Goal: Find specific page/section: Find specific page/section

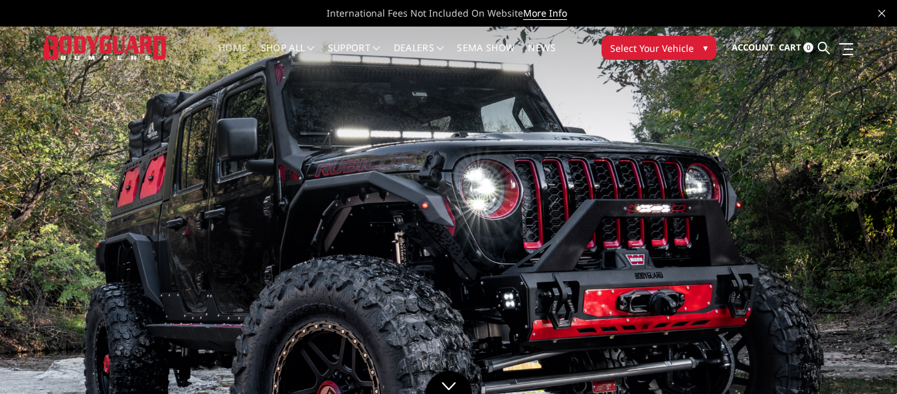
click at [627, 50] on span "Select Your Vehicle" at bounding box center [652, 48] width 84 height 14
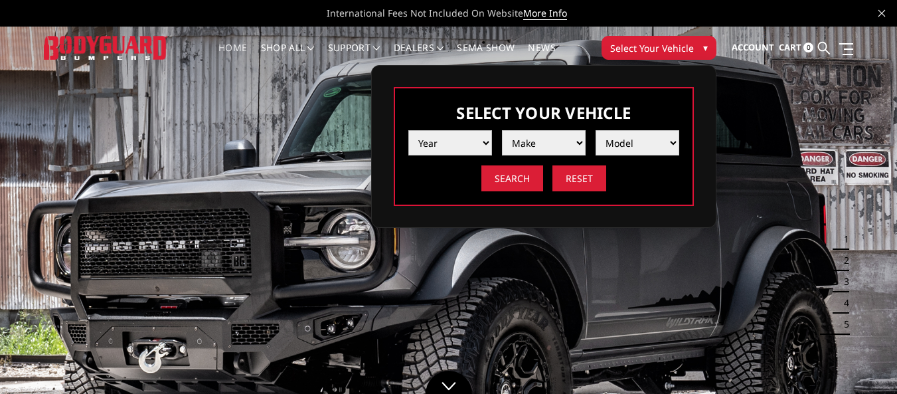
click at [478, 147] on select "Year 2025 2024 2023 2022 2021 2020 2019 2018 2017 2016 2015 2014 2013 2012 2011…" at bounding box center [450, 142] width 84 height 25
select select "yr_2021"
click at [408, 130] on select "Year 2025 2024 2023 2022 2021 2020 2019 2018 2017 2016 2015 2014 2013 2012 2011…" at bounding box center [450, 142] width 84 height 25
click at [558, 139] on select "Make Chevrolet Ford GMC Ram Toyota" at bounding box center [544, 142] width 84 height 25
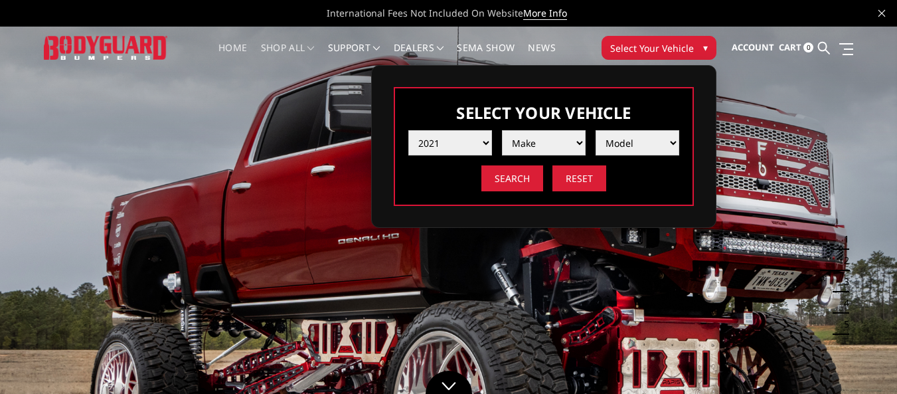
click at [270, 46] on link "shop all" at bounding box center [288, 56] width 54 height 26
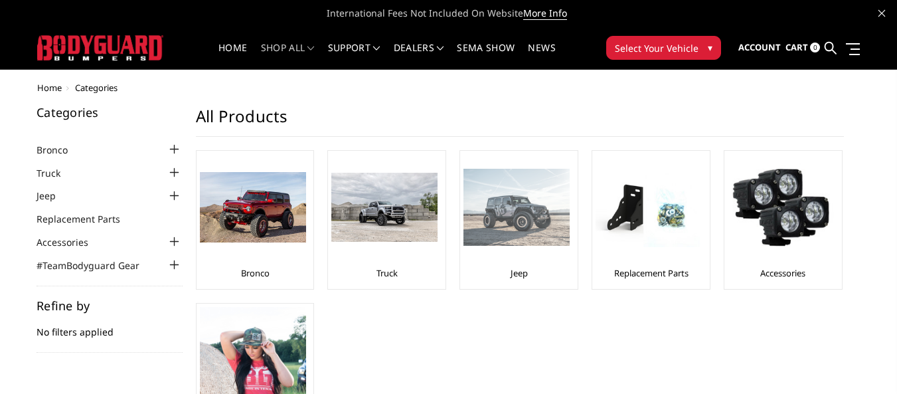
click at [515, 226] on img at bounding box center [516, 208] width 106 height 78
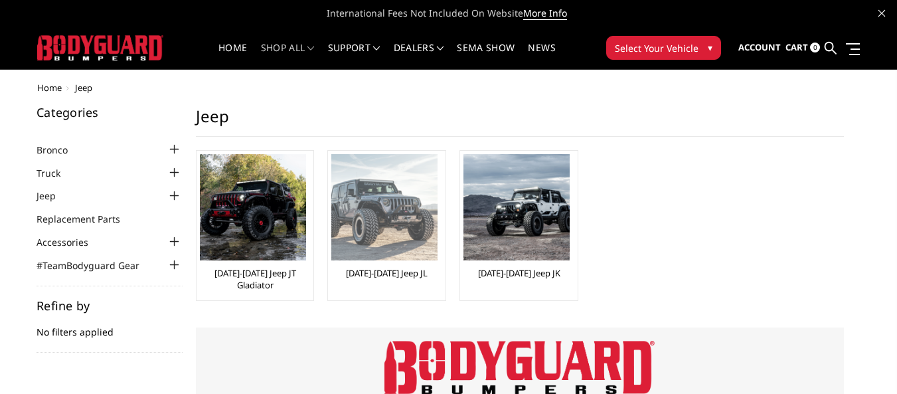
click at [416, 226] on img at bounding box center [384, 207] width 106 height 106
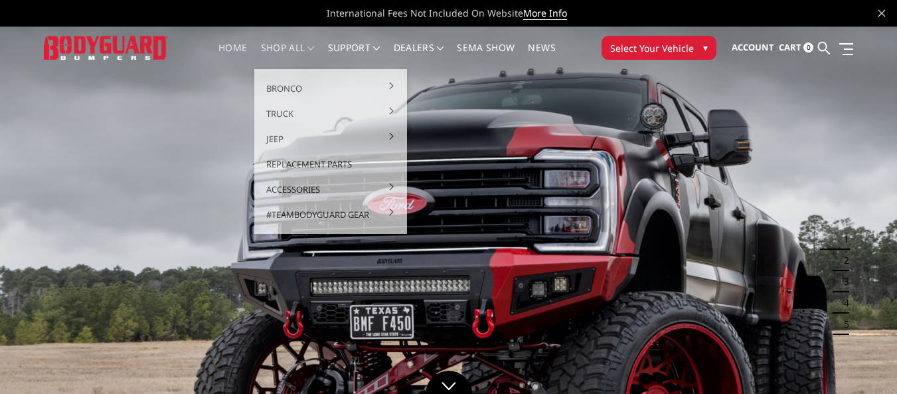
click at [274, 50] on link "shop all" at bounding box center [288, 56] width 54 height 26
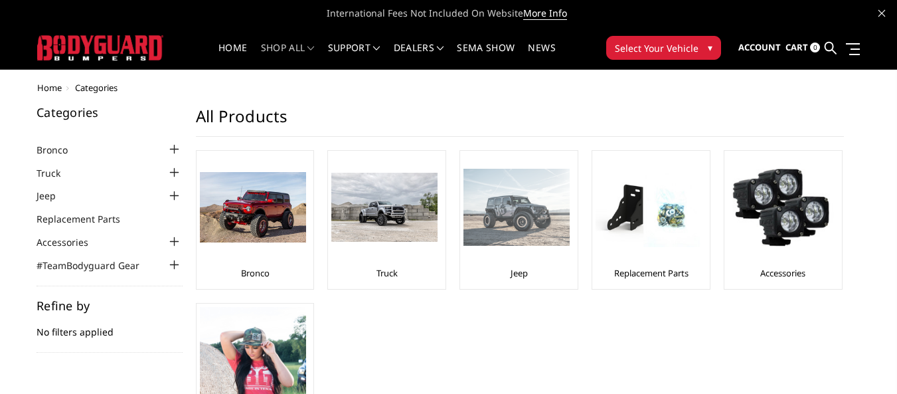
click at [557, 201] on img at bounding box center [516, 208] width 106 height 78
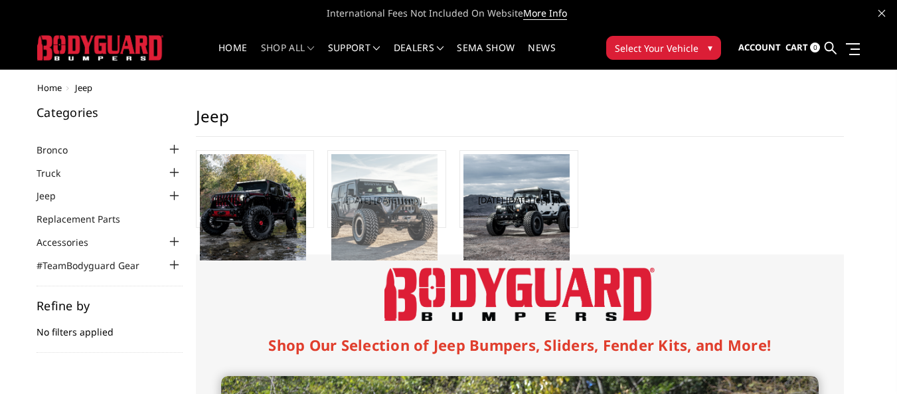
click at [409, 219] on img at bounding box center [384, 207] width 106 height 106
